Goal: Information Seeking & Learning: Learn about a topic

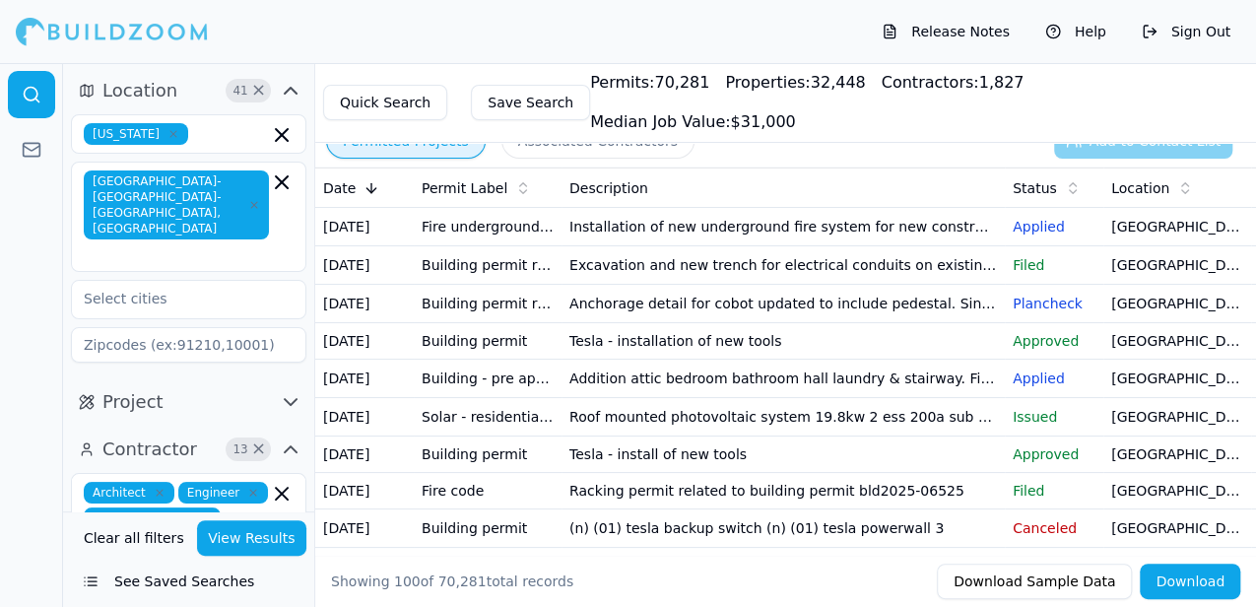
click at [1138, 398] on td "[GEOGRAPHIC_DATA], [GEOGRAPHIC_DATA]" at bounding box center [1177, 379] width 148 height 38
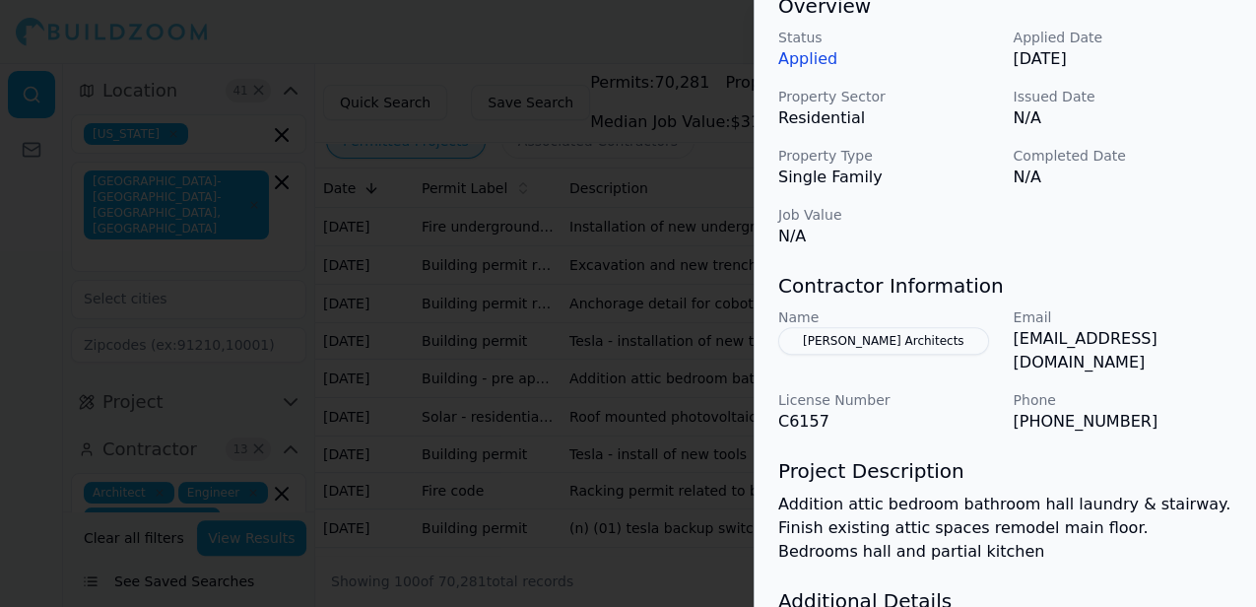
scroll to position [654, 0]
click at [671, 28] on div at bounding box center [628, 303] width 1256 height 607
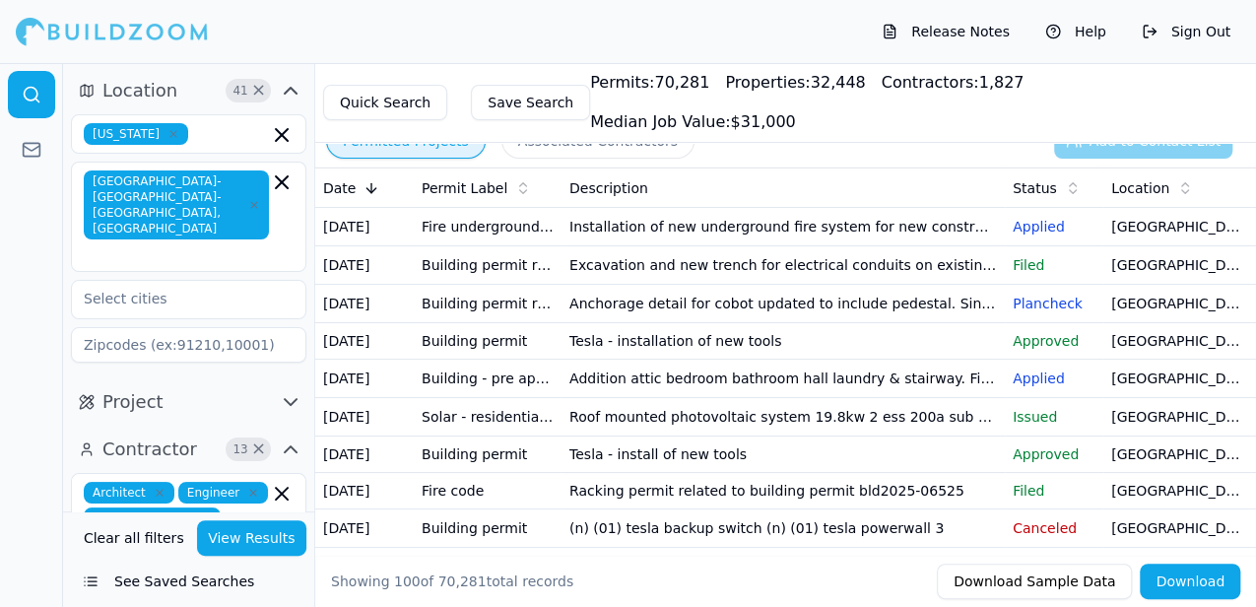
click at [861, 398] on td "Addition attic bedroom bathroom hall laundry & stairway. Finish existing attic …" at bounding box center [783, 379] width 443 height 38
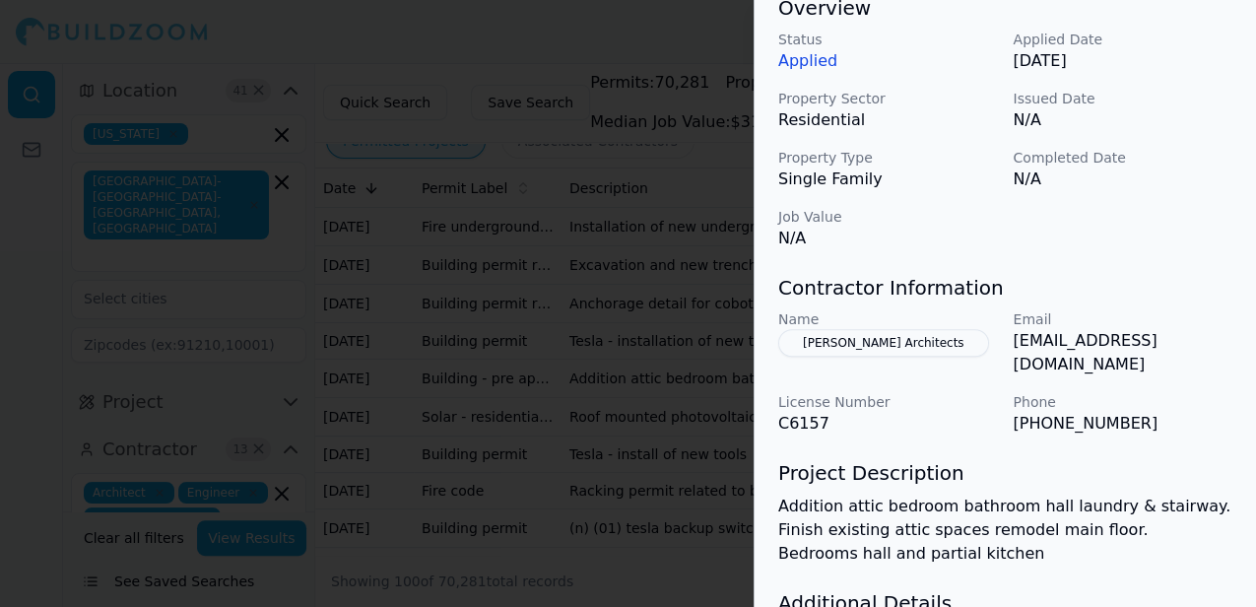
click at [838, 338] on button "[PERSON_NAME] Architects" at bounding box center [883, 343] width 211 height 28
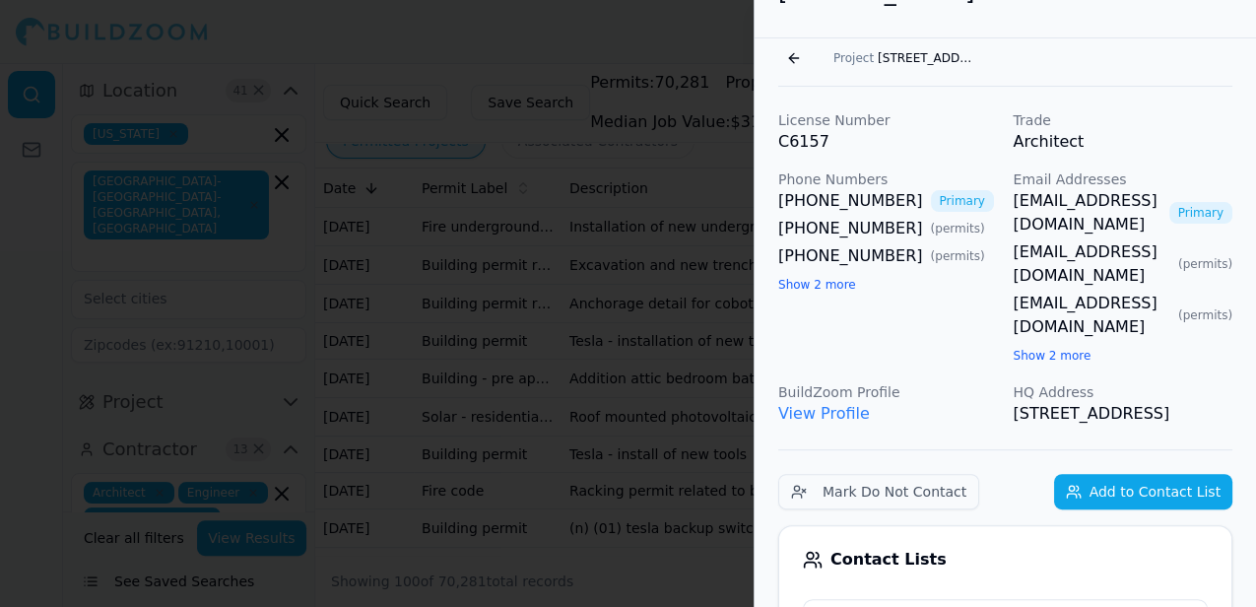
scroll to position [45, 0]
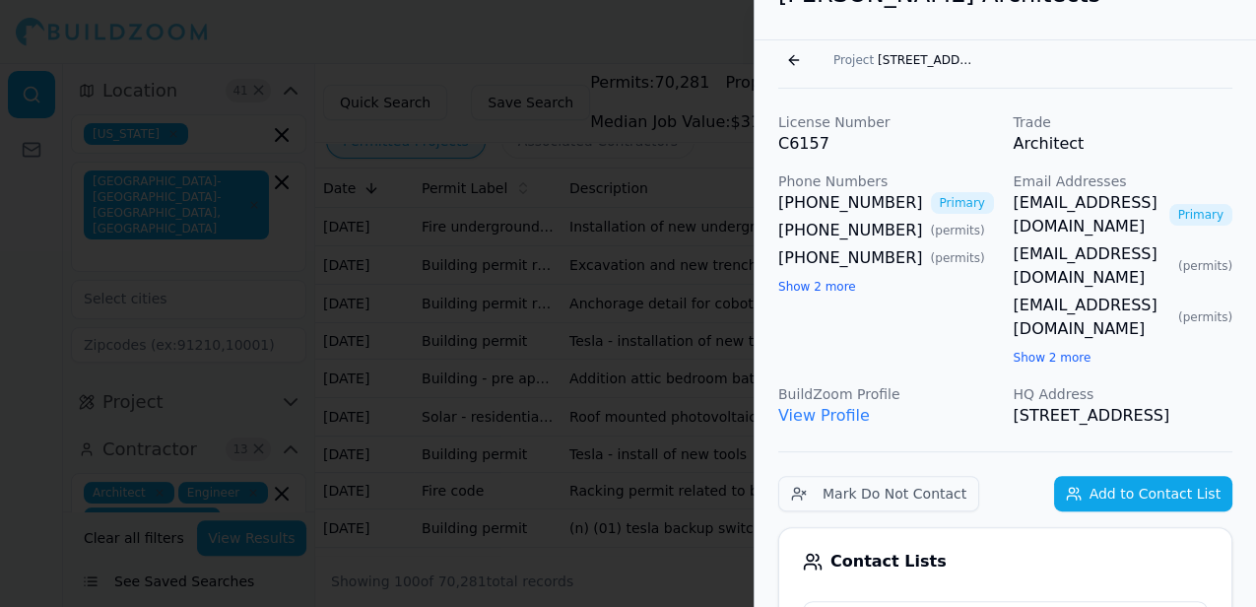
click at [793, 61] on button "Go back" at bounding box center [794, 60] width 32 height 32
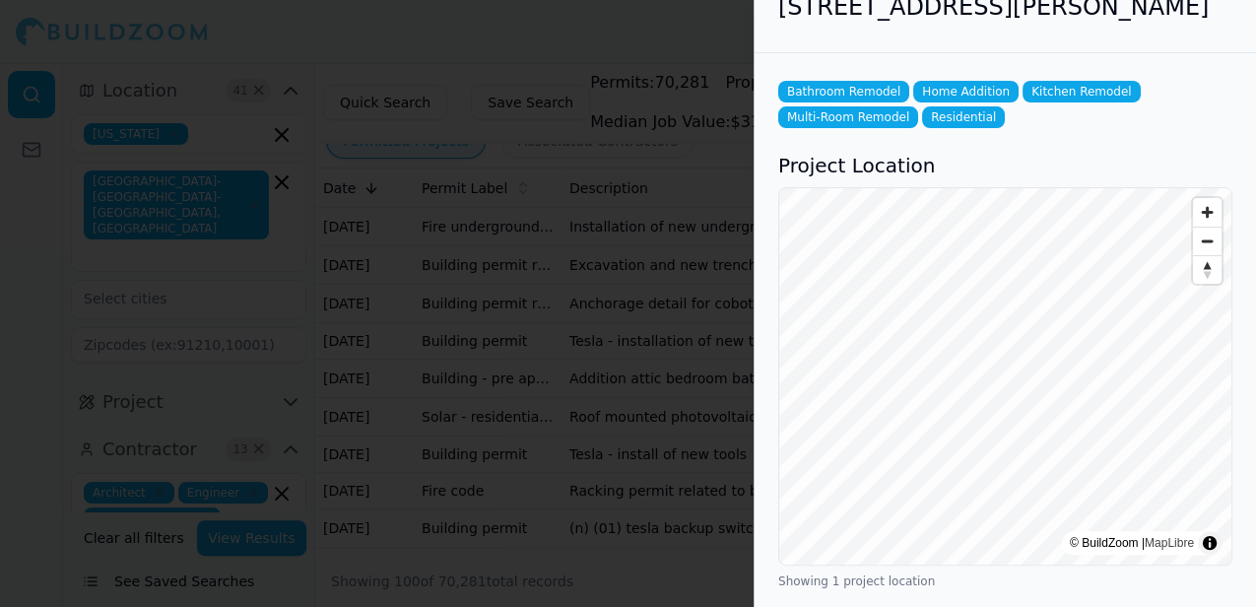
scroll to position [0, 0]
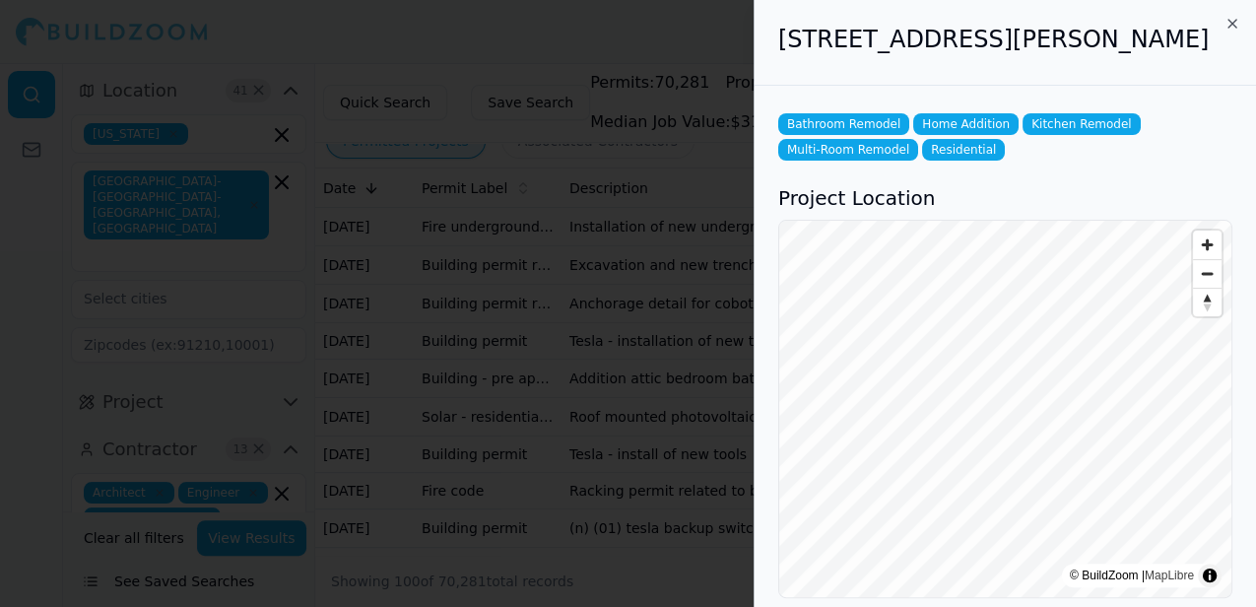
click at [682, 48] on div at bounding box center [628, 303] width 1256 height 607
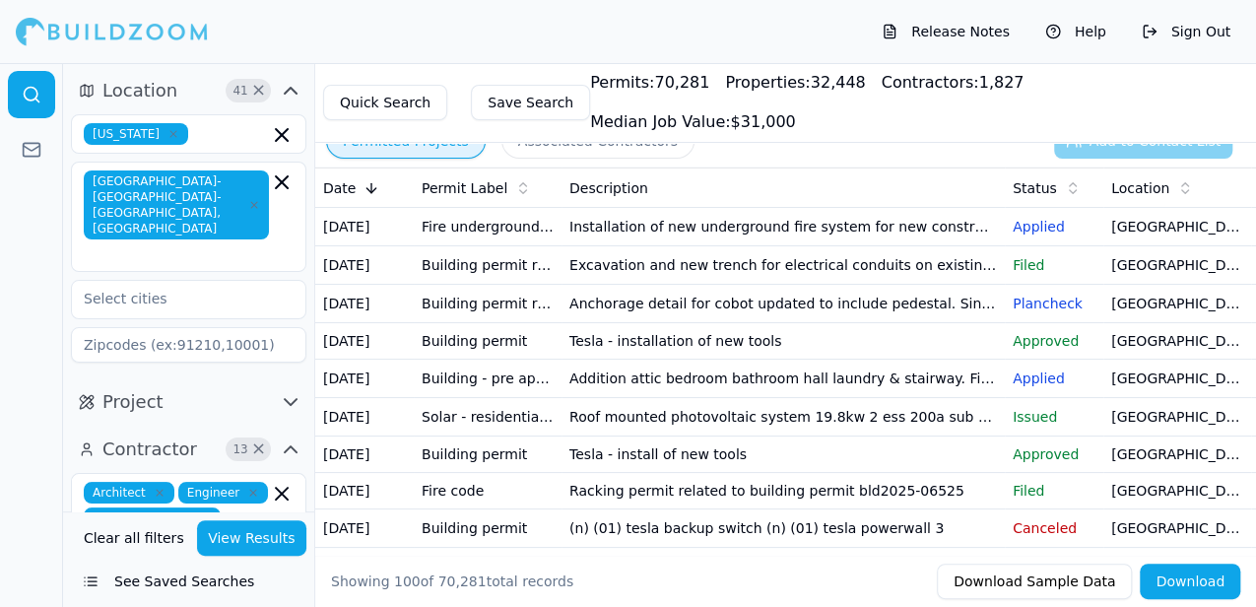
click at [880, 398] on td "Addition attic bedroom bathroom hall laundry & stairway. Finish existing attic …" at bounding box center [783, 379] width 443 height 38
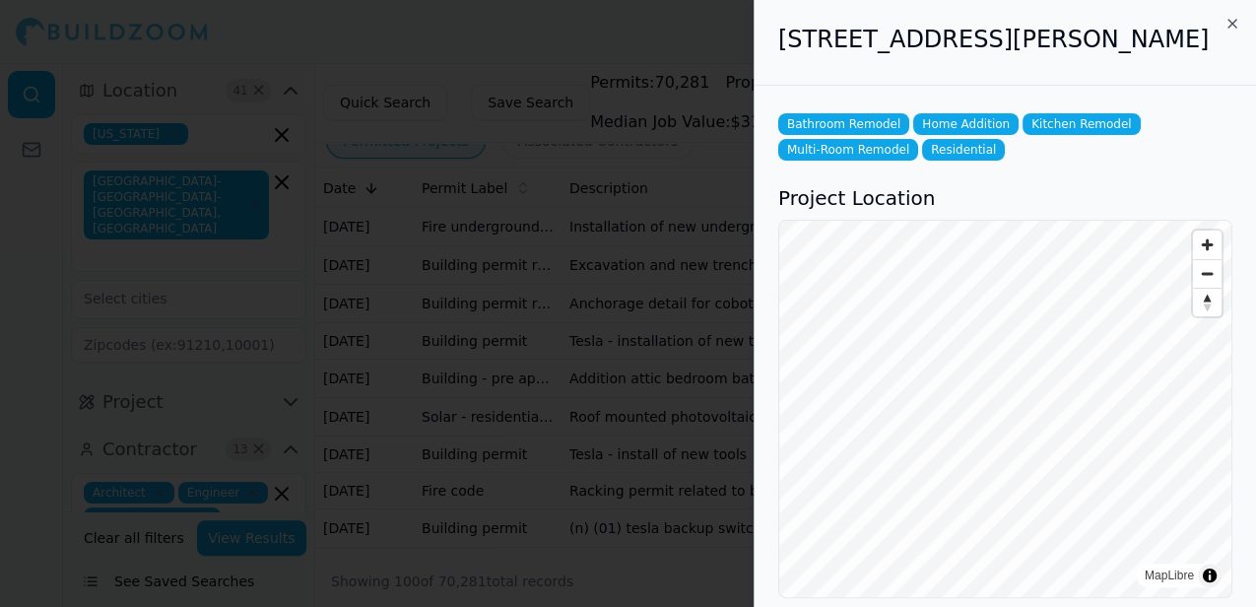
click at [687, 322] on div at bounding box center [628, 303] width 1256 height 607
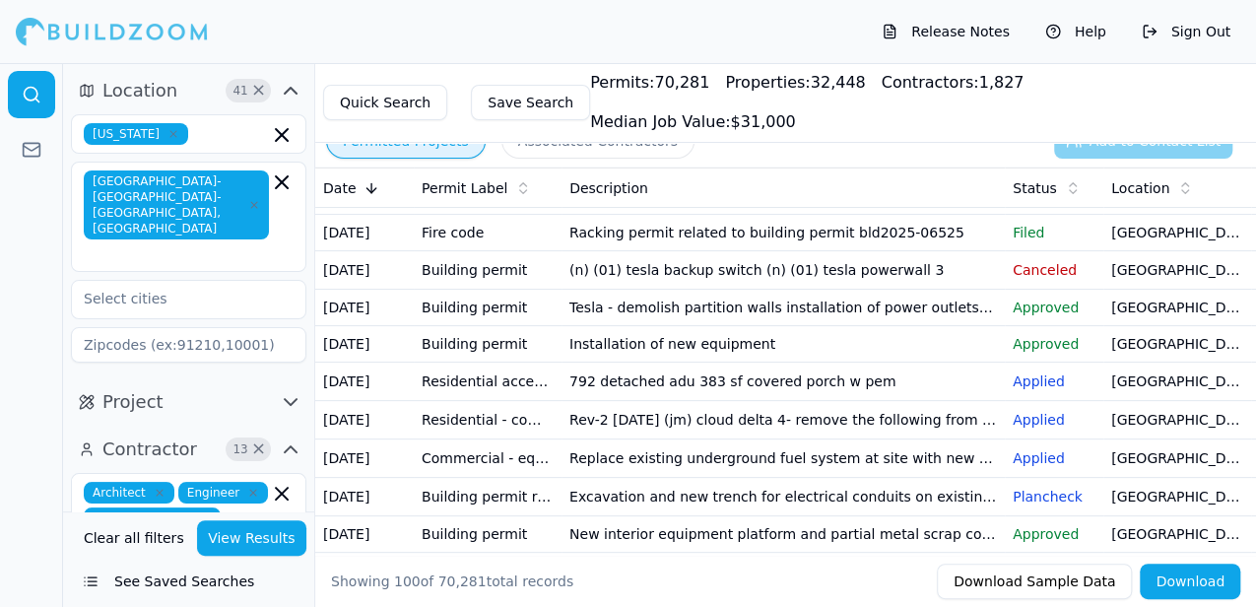
scroll to position [259, 0]
click at [745, 400] on td "792 detached adu 383 sf covered porch w pem" at bounding box center [783, 381] width 443 height 38
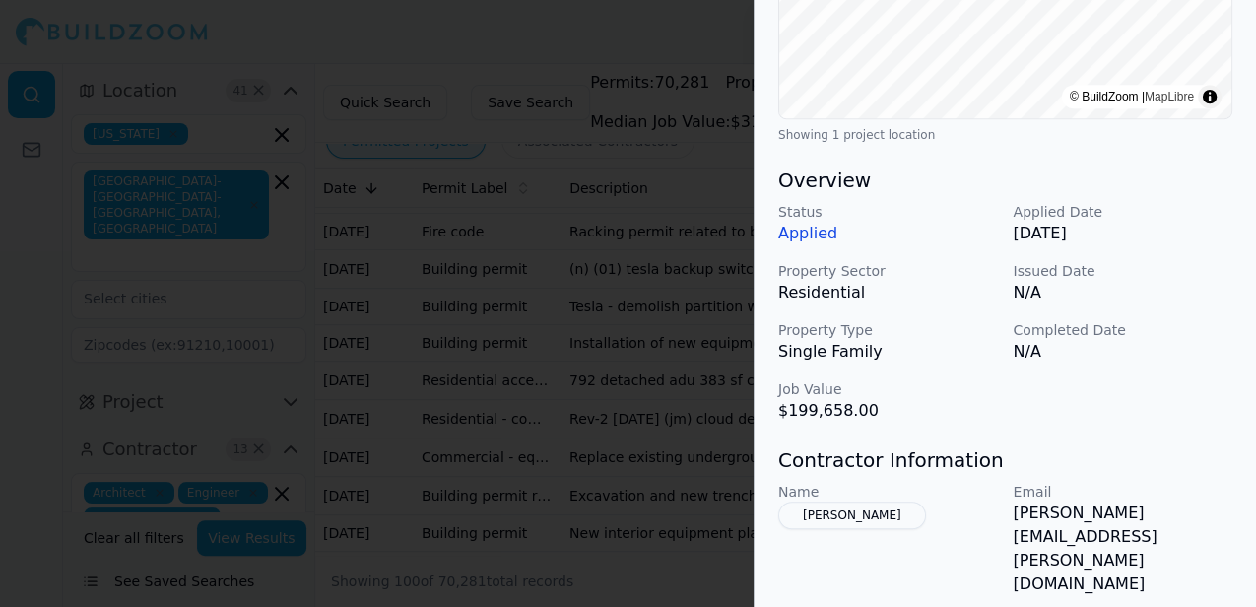
scroll to position [449, 0]
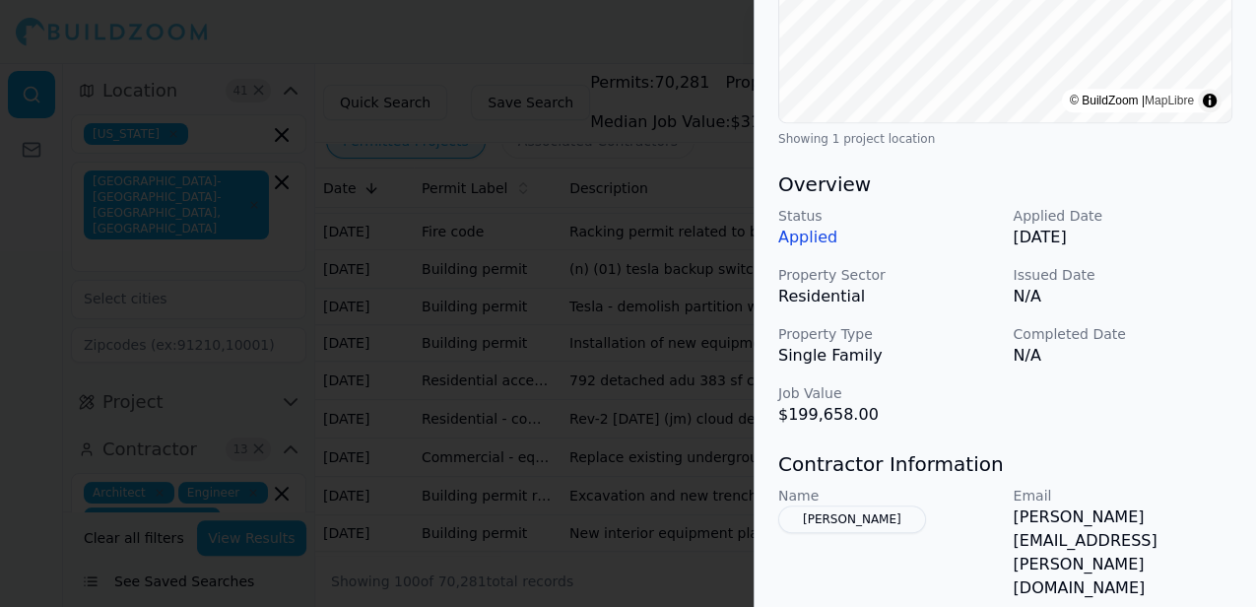
click at [848, 518] on button "[PERSON_NAME]" at bounding box center [852, 519] width 148 height 28
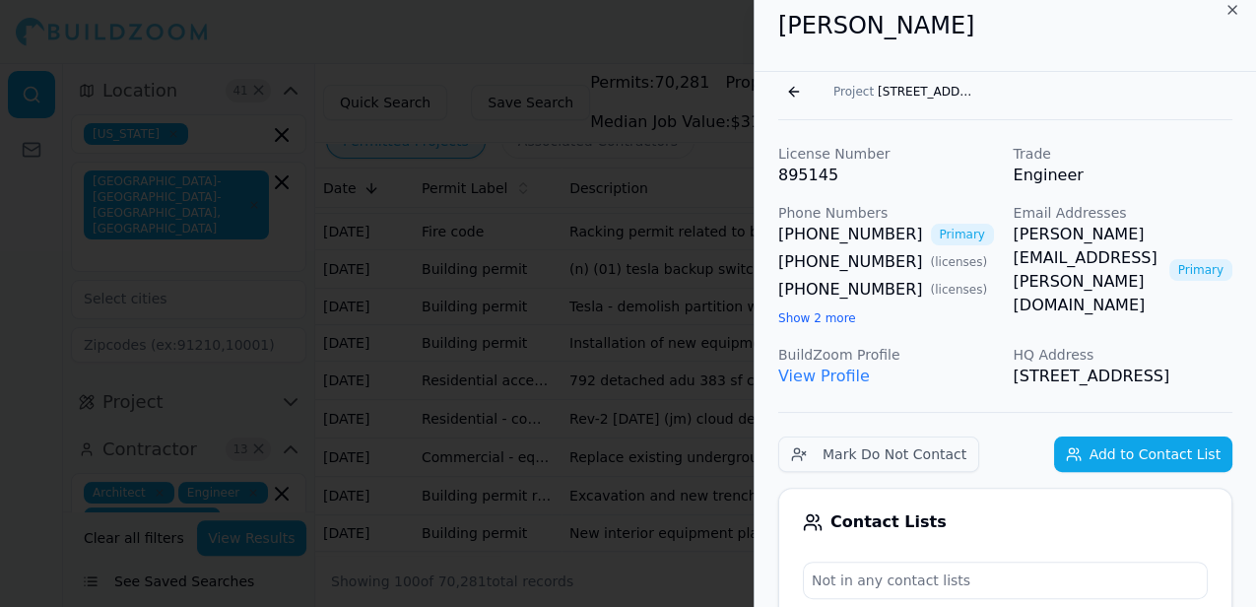
scroll to position [0, 0]
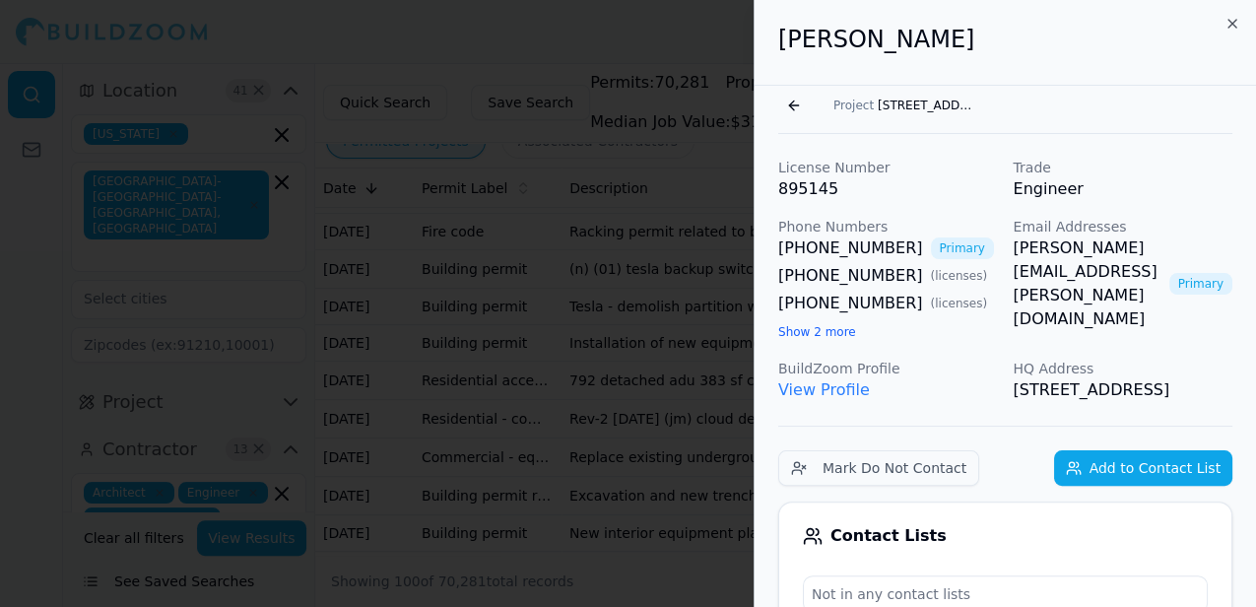
click at [792, 103] on button "Go back" at bounding box center [794, 106] width 32 height 32
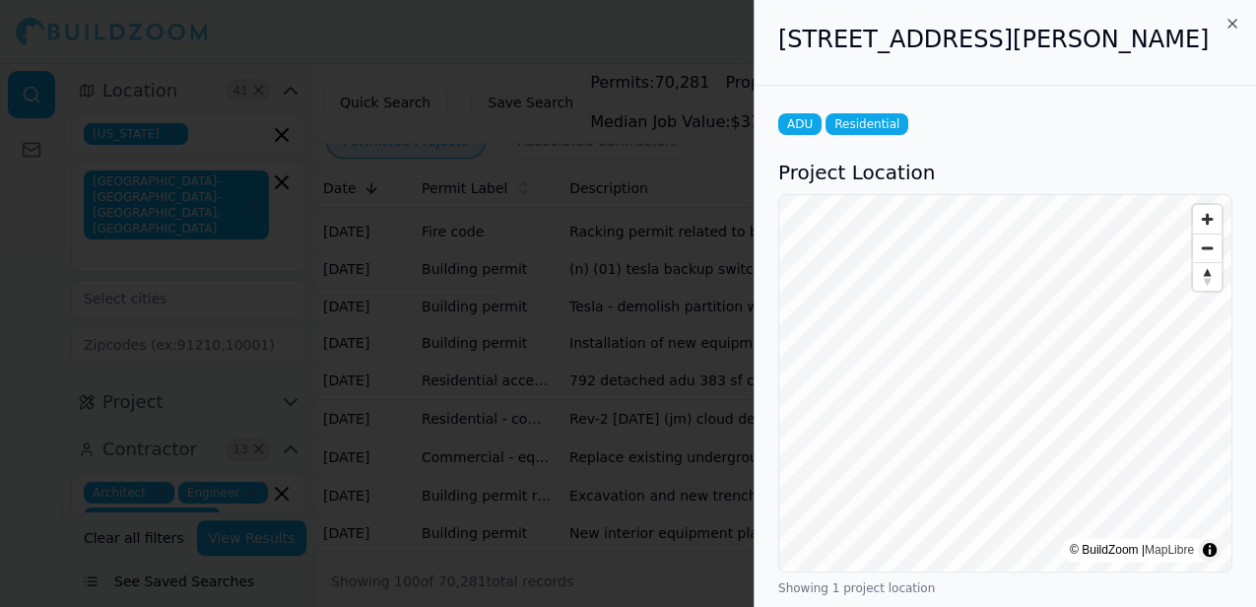
click at [717, 46] on div at bounding box center [628, 303] width 1256 height 607
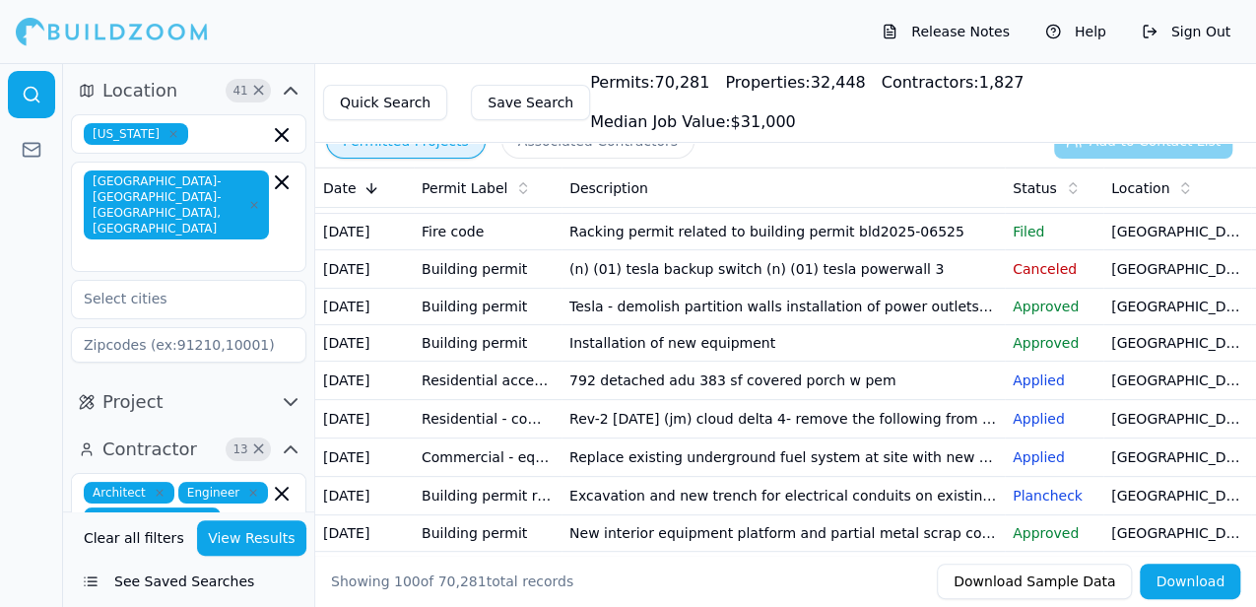
click at [793, 438] on td "Rev-2 [DATE] (jm) cloud delta 4- remove the following from the orginal scope of…" at bounding box center [783, 419] width 443 height 38
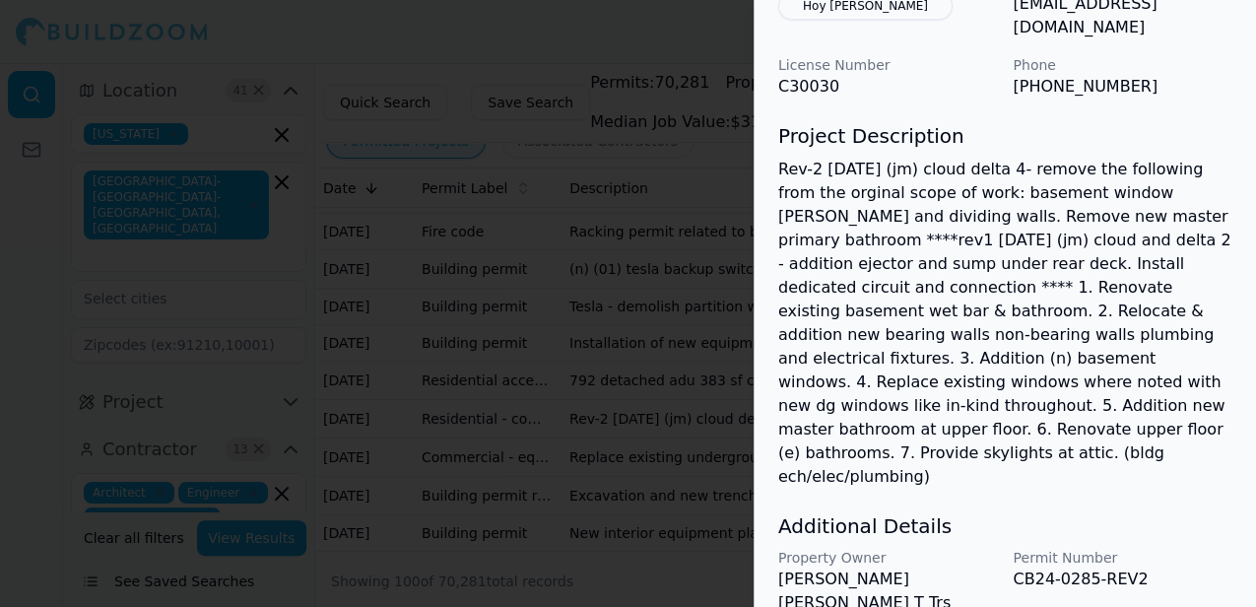
scroll to position [1010, 0]
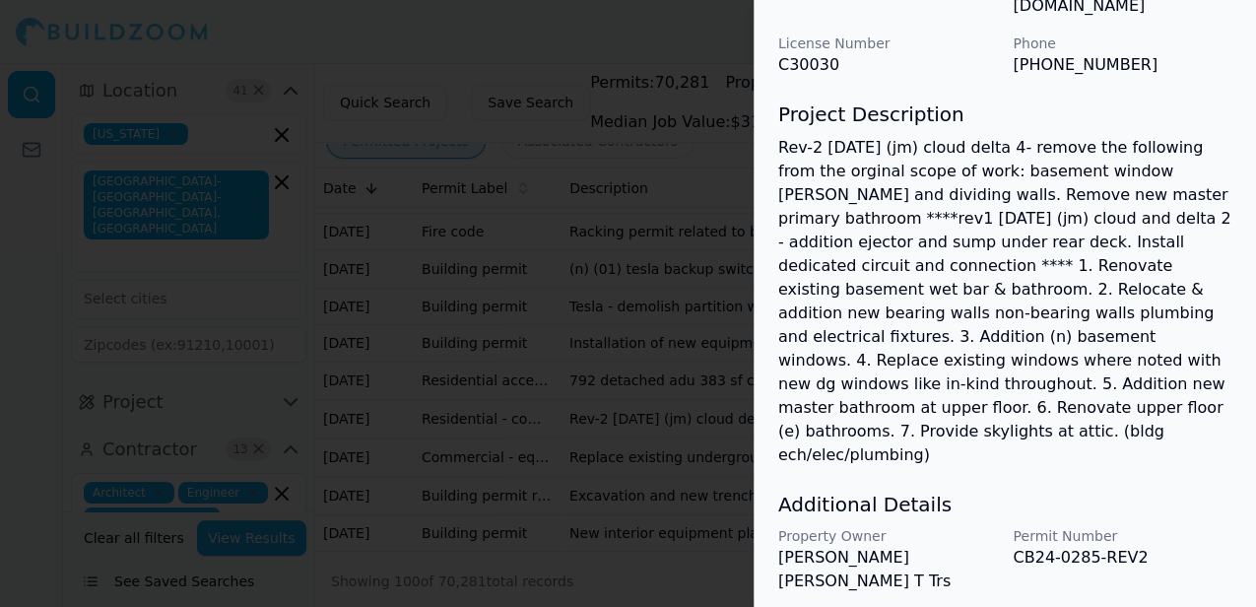
click at [708, 28] on div at bounding box center [628, 303] width 1256 height 607
